Goal: Task Accomplishment & Management: Manage account settings

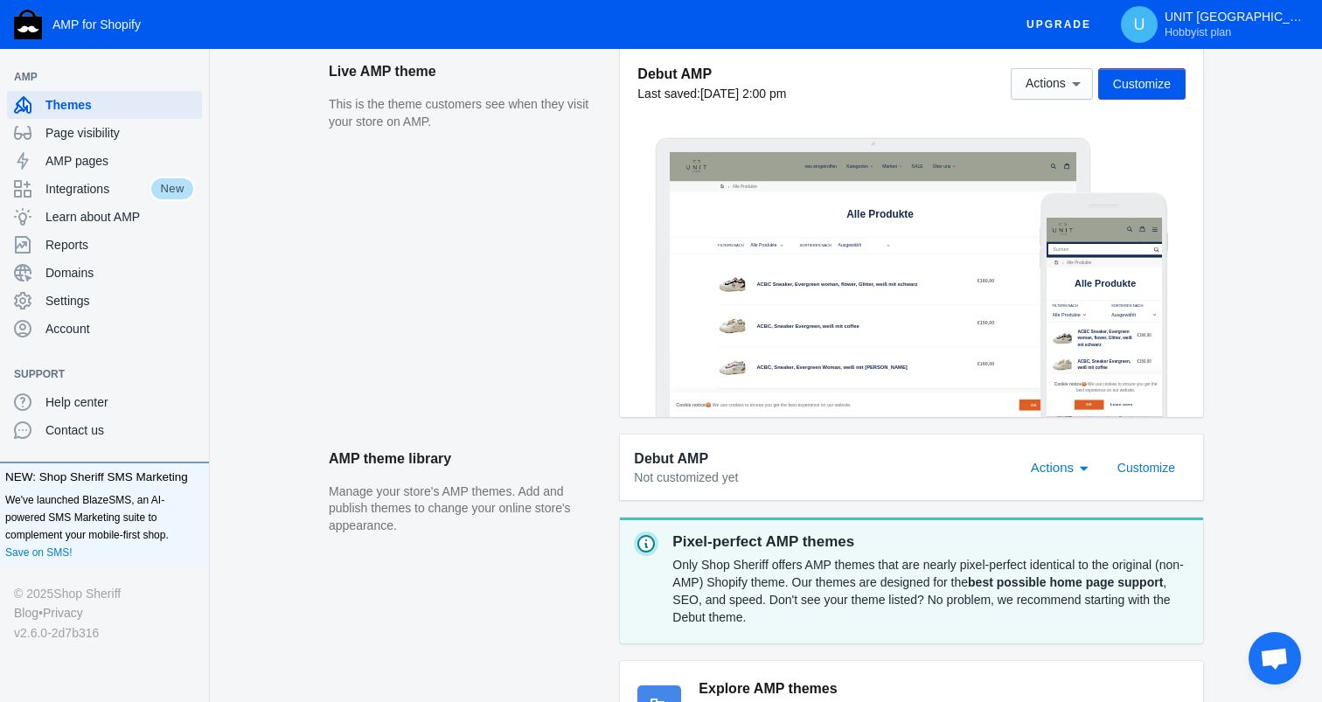
scroll to position [480, 0]
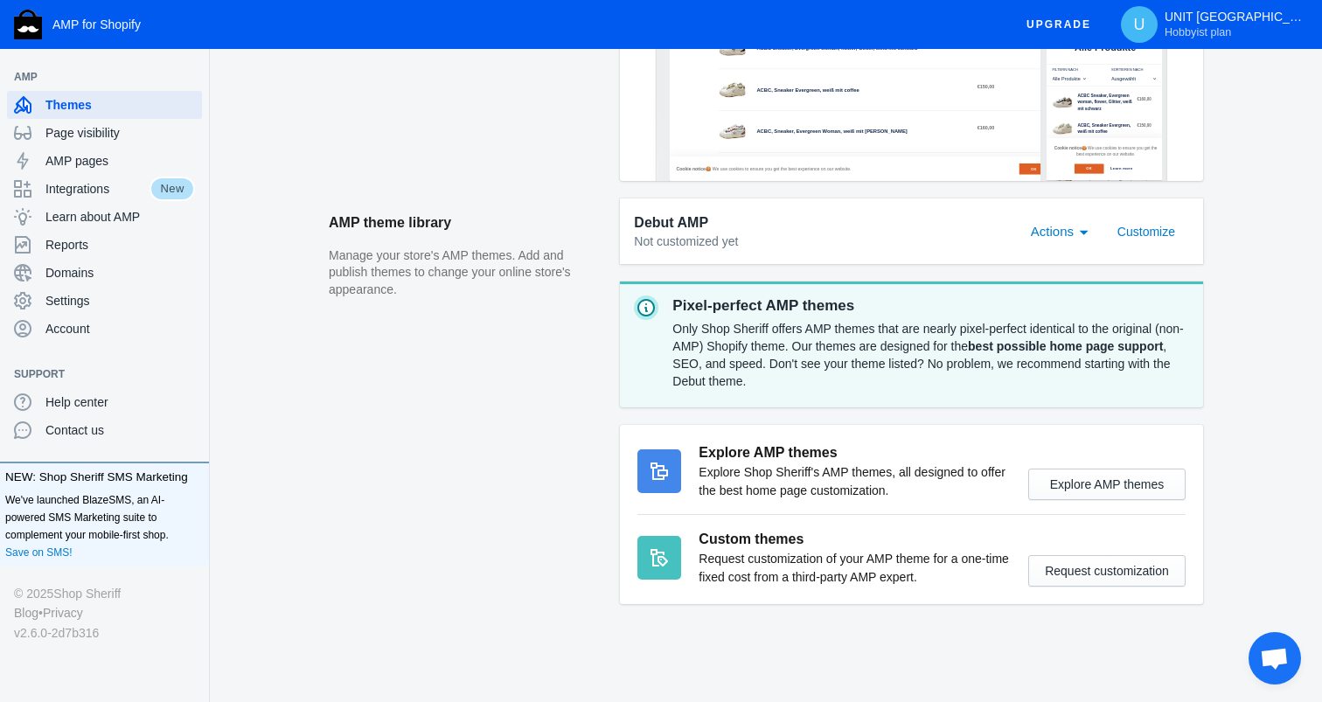
click at [1082, 231] on div "Actions" at bounding box center [1084, 233] width 9 height 4
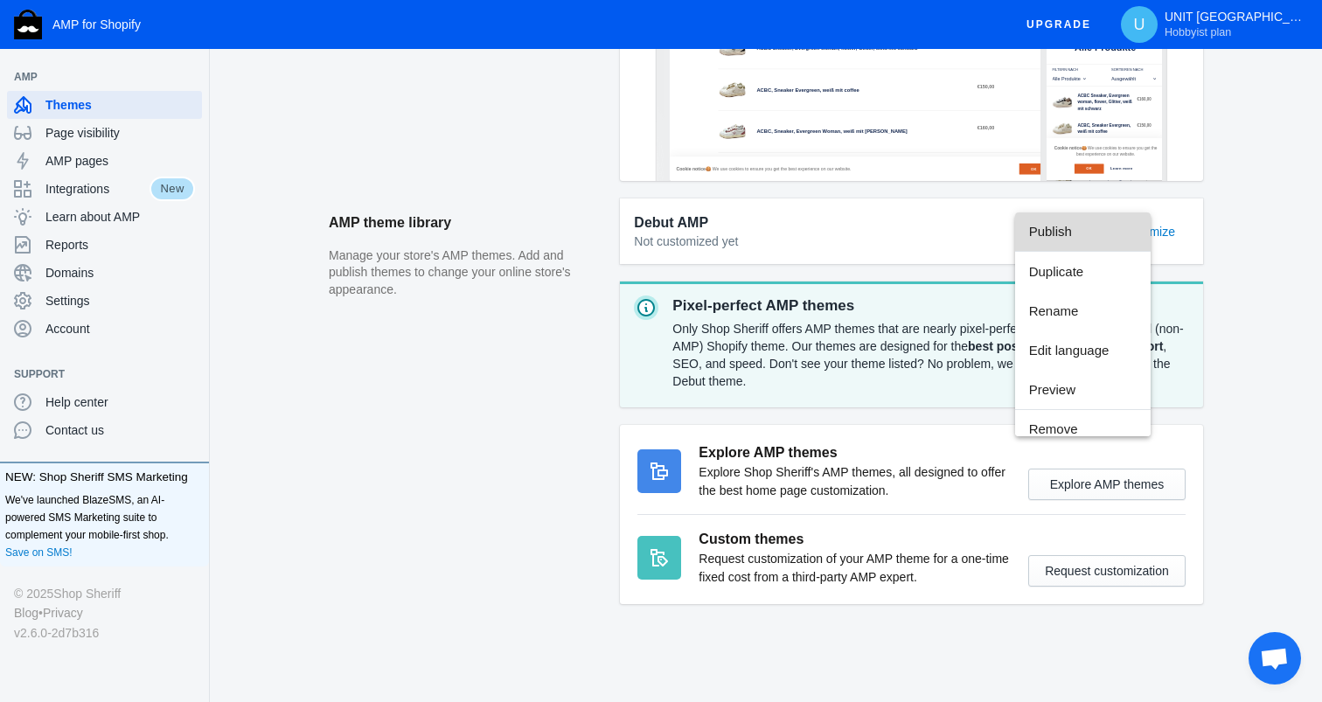
click at [1082, 231] on span "Publish" at bounding box center [1083, 231] width 108 height 39
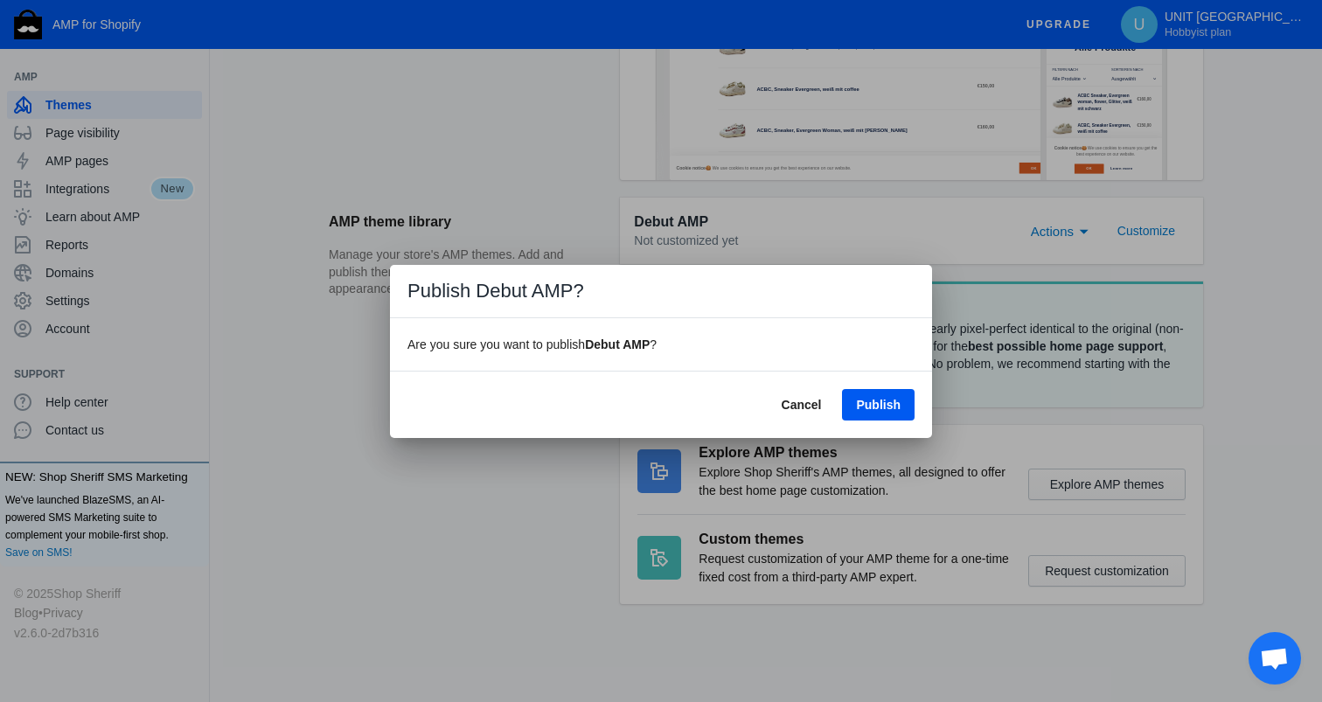
scroll to position [0, 0]
click at [869, 406] on span "Publish" at bounding box center [878, 405] width 45 height 14
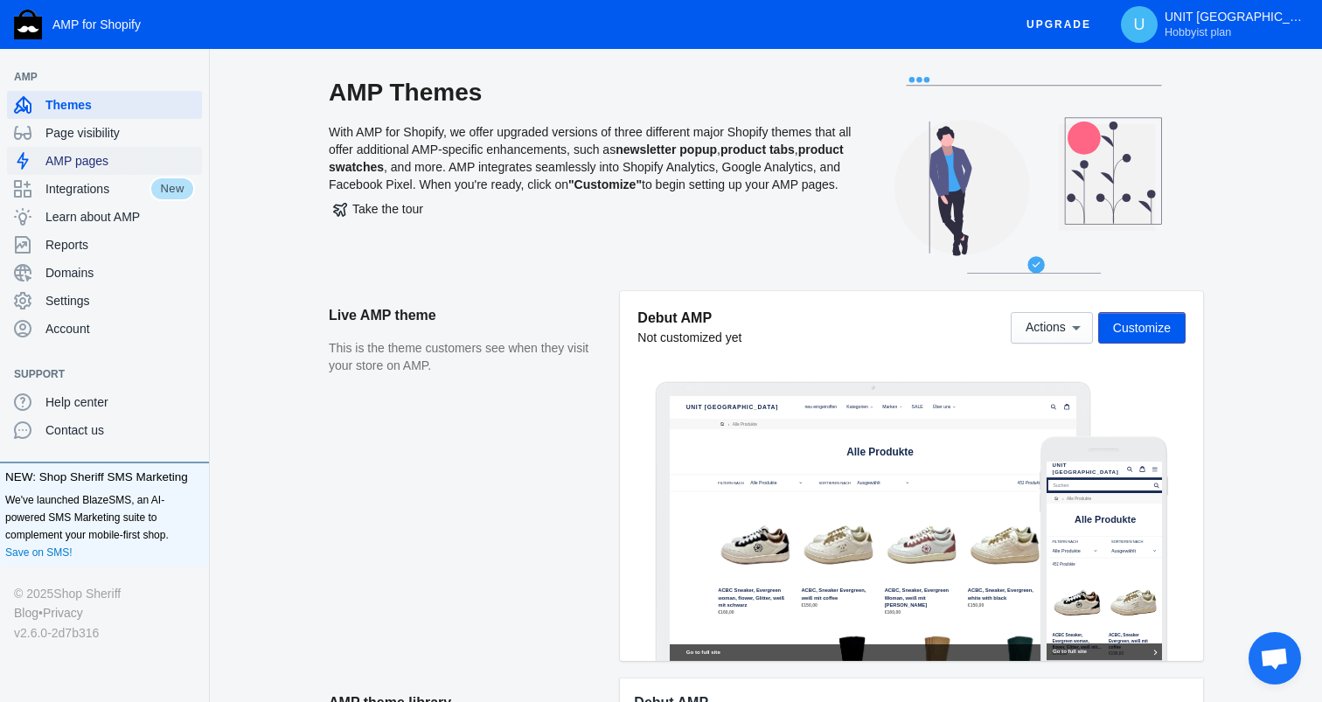
click at [95, 164] on span "AMP pages" at bounding box center [120, 160] width 150 height 17
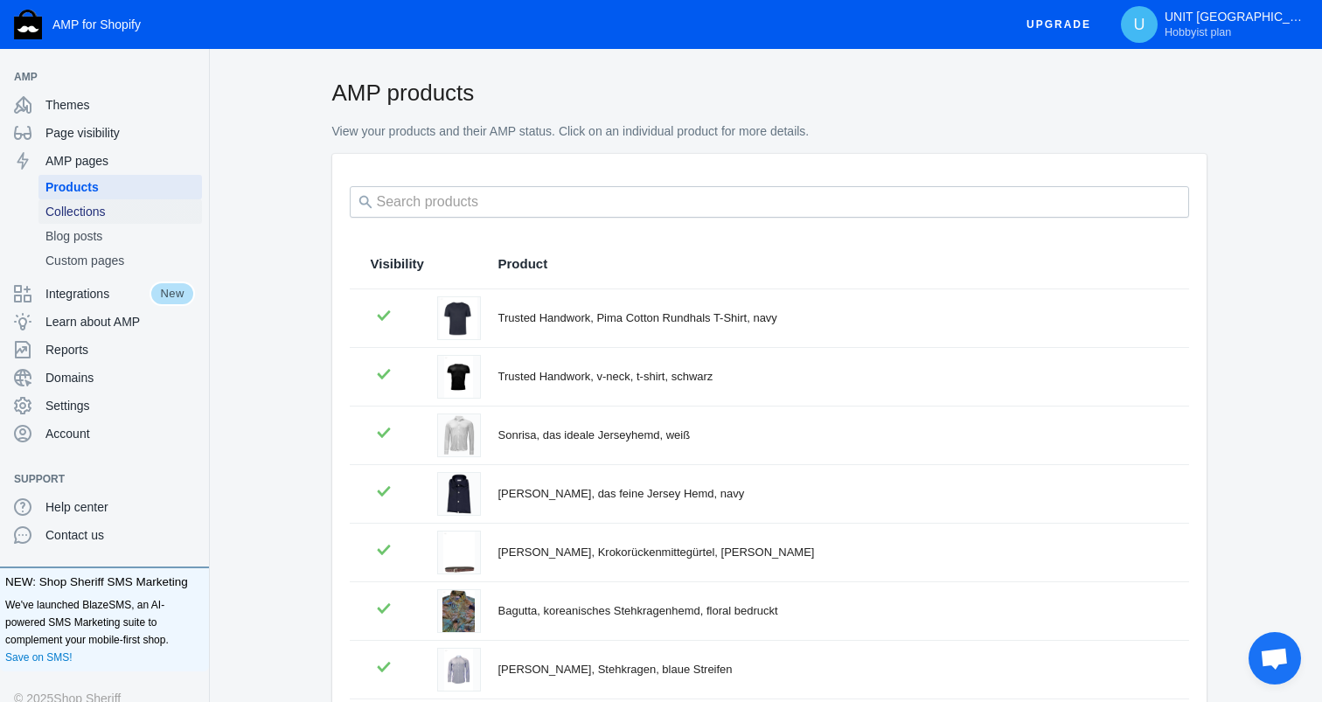
click at [101, 212] on span "Collections" at bounding box center [120, 211] width 150 height 17
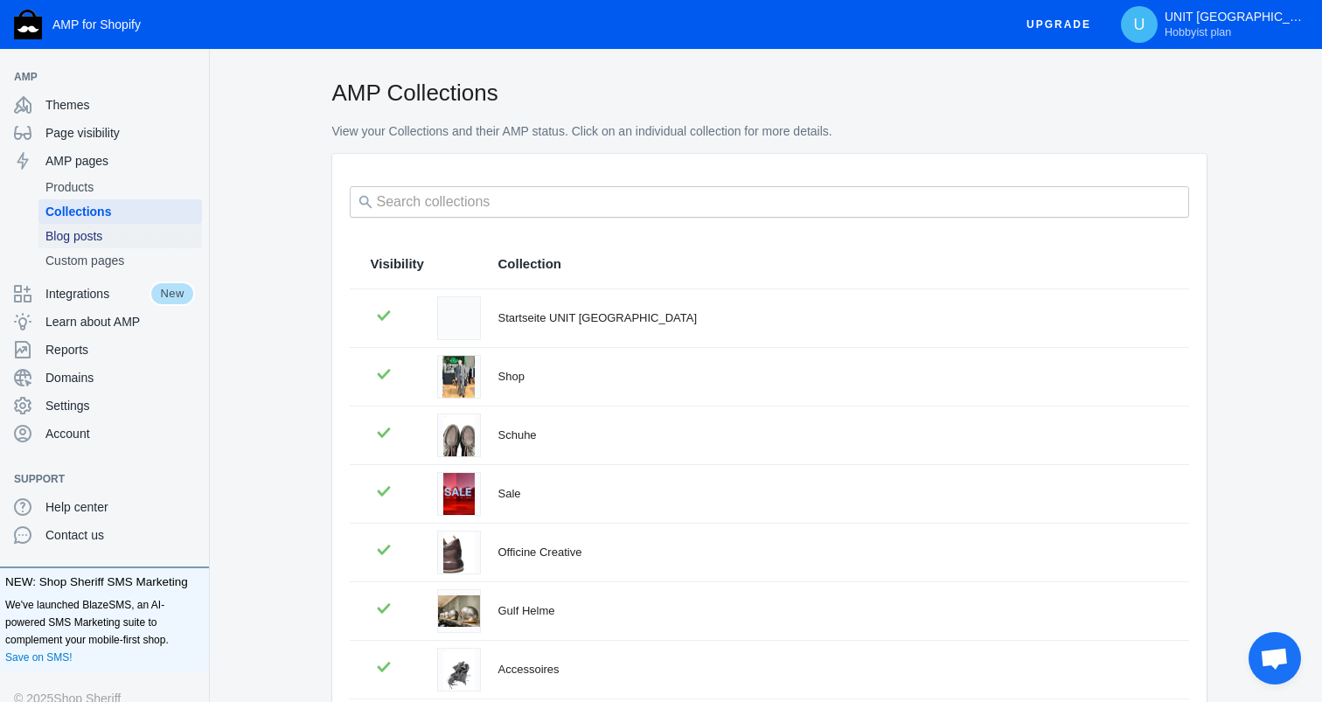
click at [101, 244] on span "Blog posts" at bounding box center [120, 235] width 150 height 17
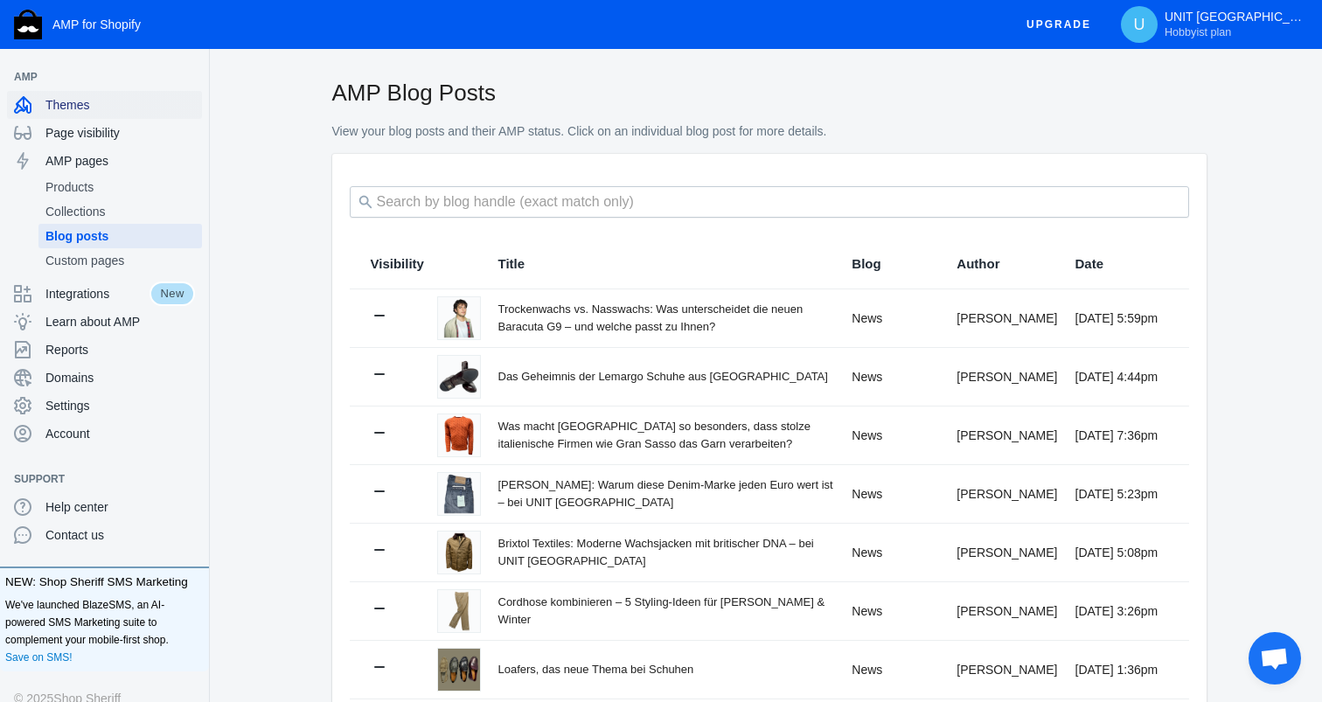
click at [67, 102] on span "Themes" at bounding box center [120, 104] width 150 height 17
